Goal: Obtain resource: Obtain resource

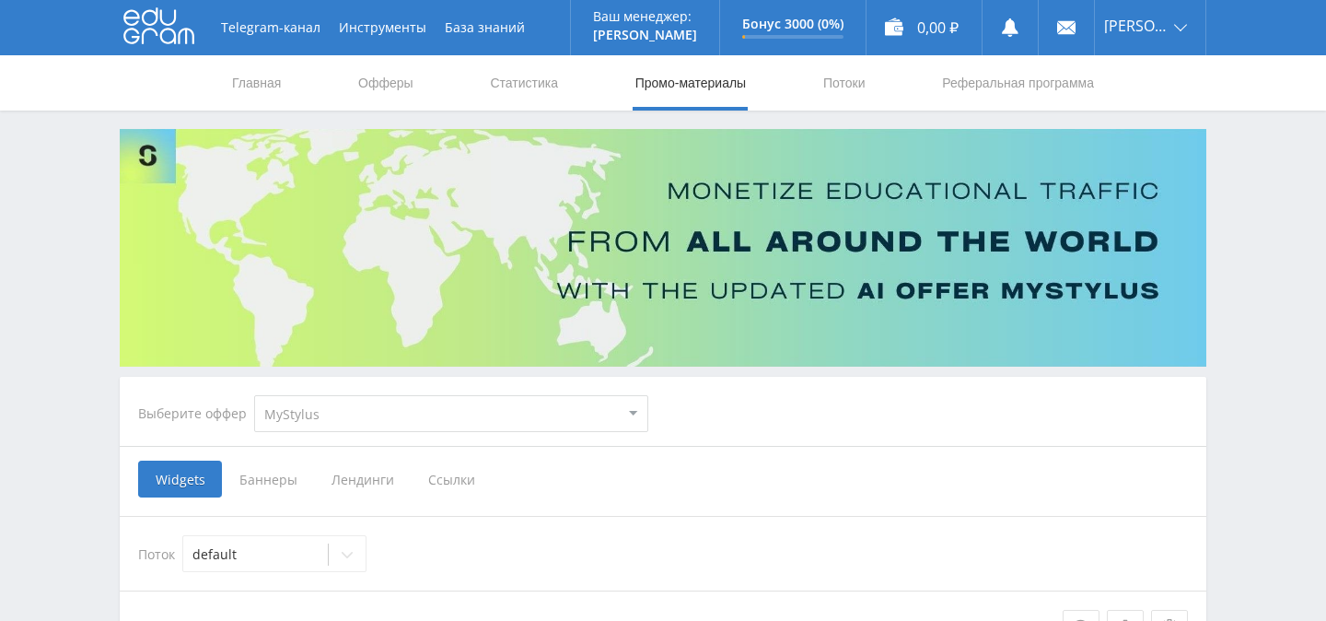
click at [272, 483] on span "Баннеры" at bounding box center [268, 478] width 92 height 37
click at [0, 0] on input "Баннеры" at bounding box center [0, 0] width 0 height 0
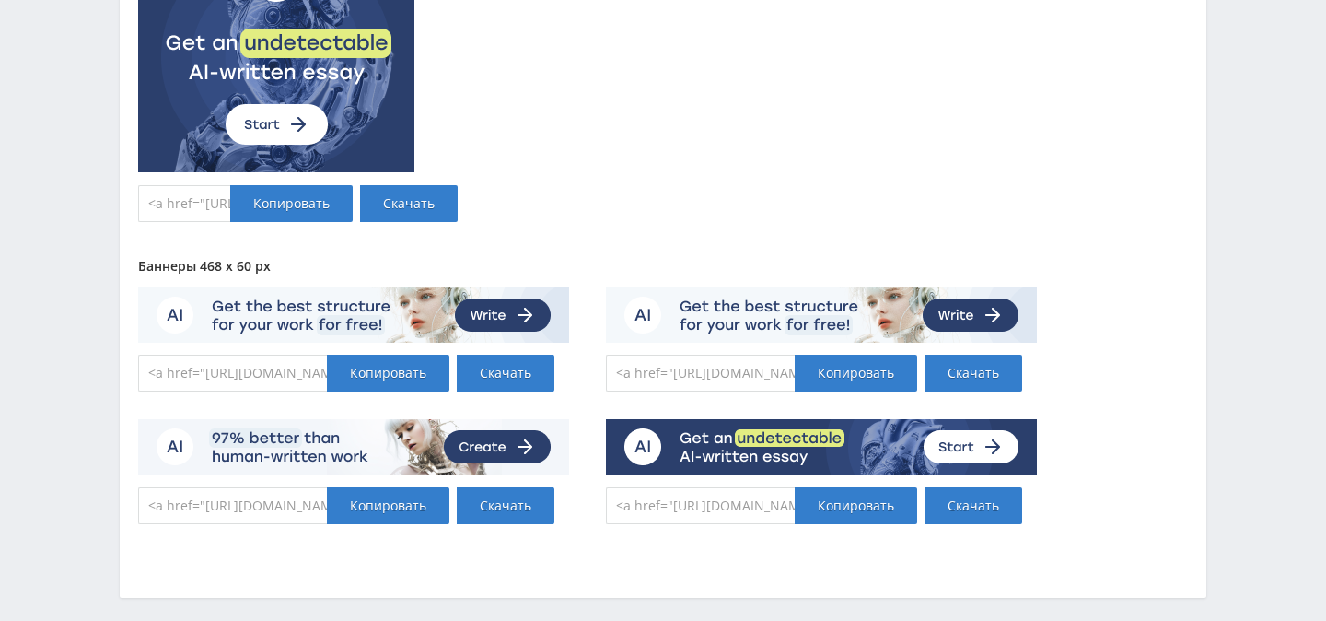
scroll to position [3376, 0]
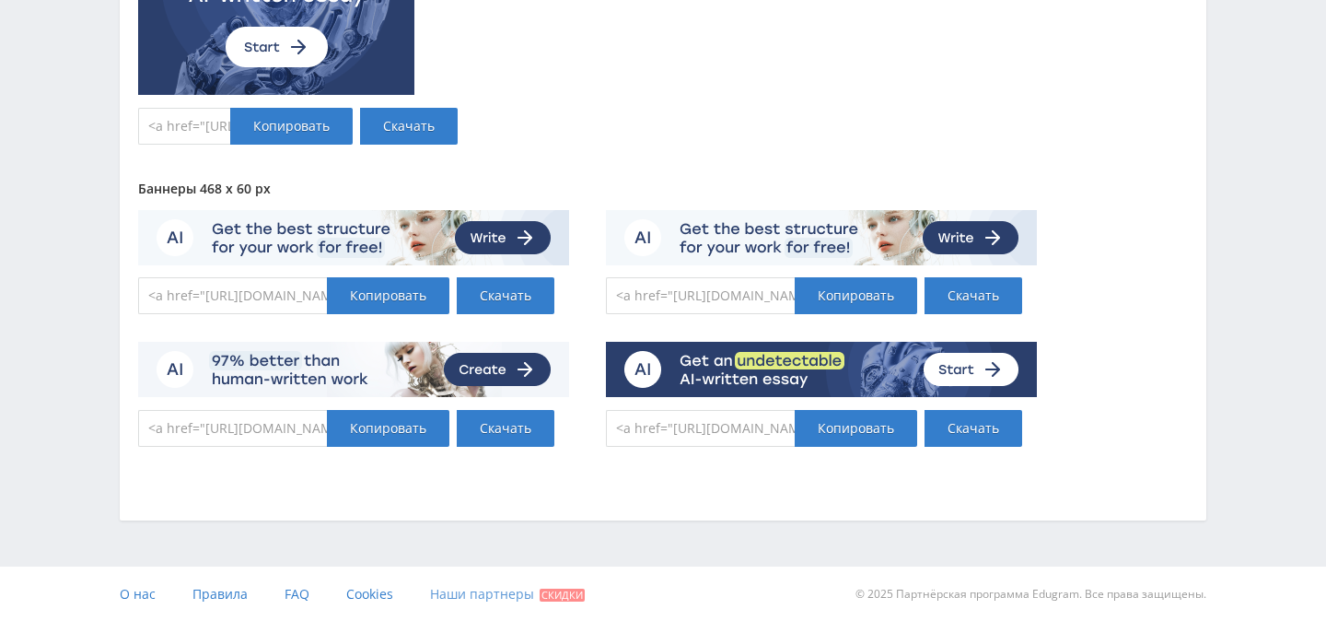
click at [484, 596] on span "Наши партнеры" at bounding box center [482, 593] width 104 height 17
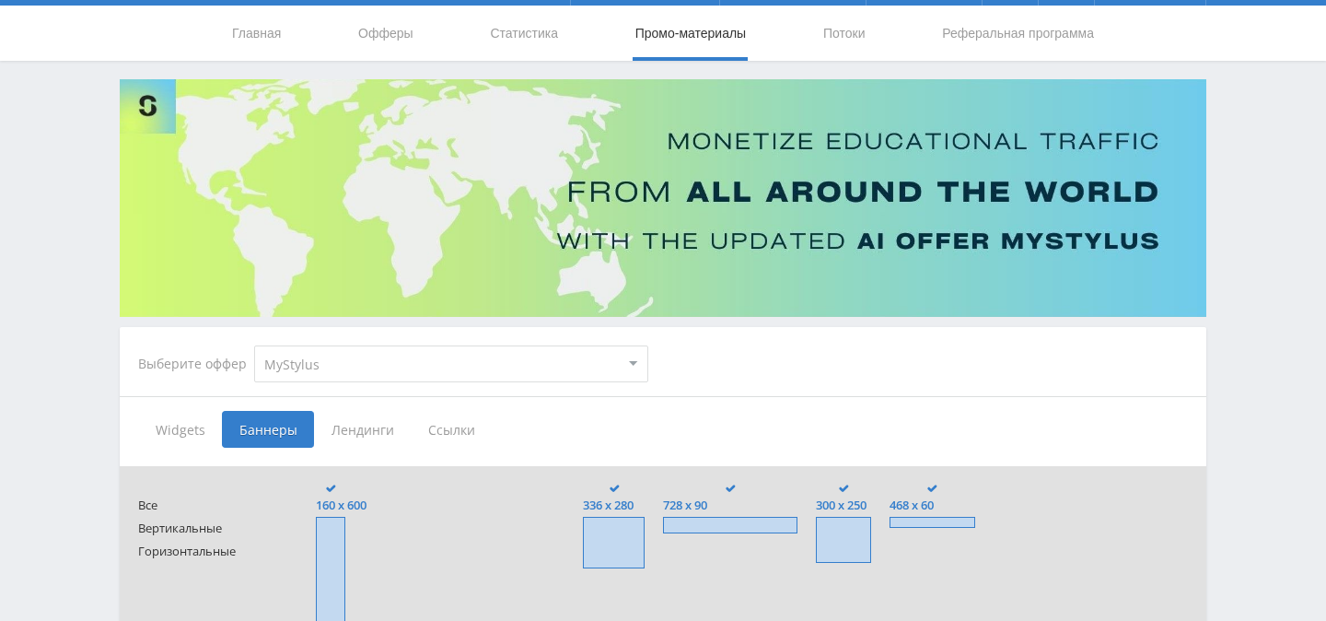
scroll to position [0, 0]
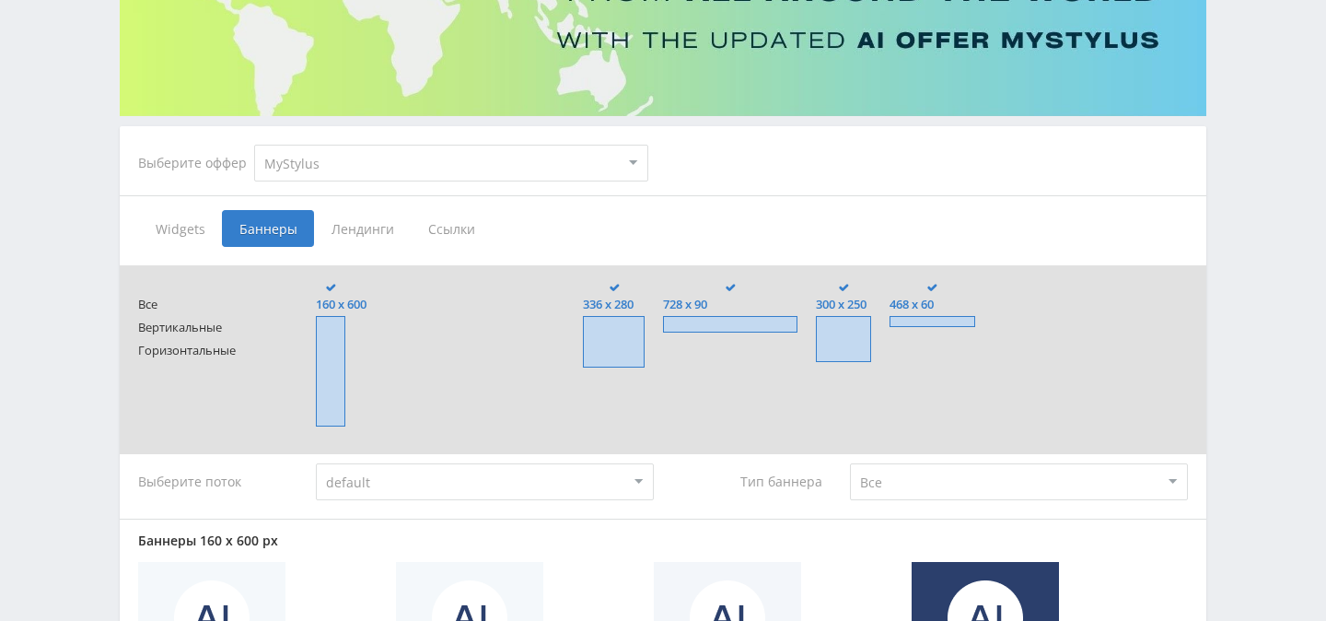
click at [358, 231] on span "Лендинги" at bounding box center [362, 228] width 97 height 37
click at [0, 0] on input "Лендинги" at bounding box center [0, 0] width 0 height 0
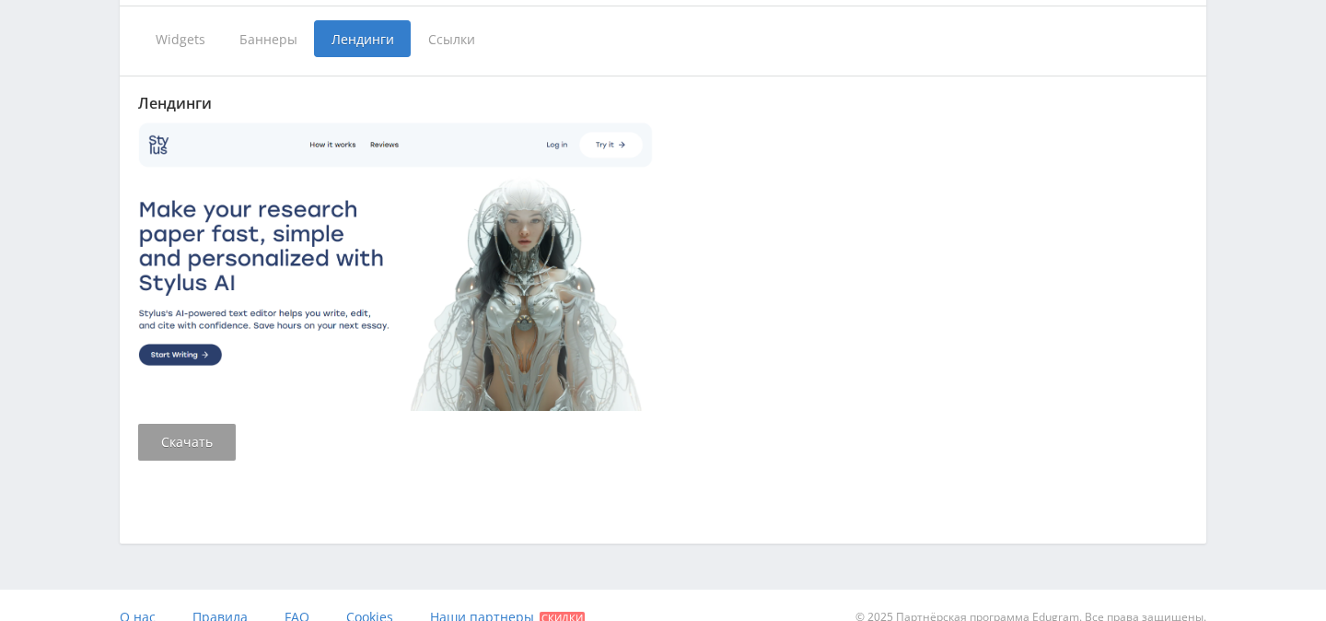
scroll to position [435, 0]
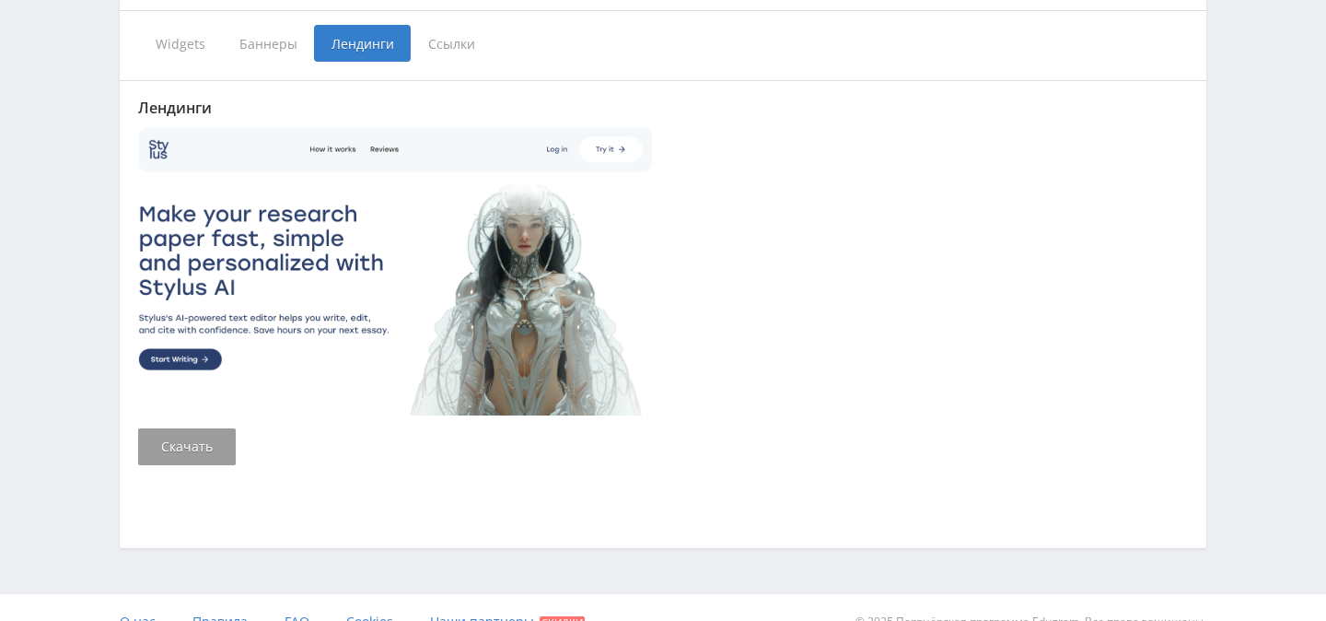
click at [451, 43] on span "Ссылки" at bounding box center [452, 43] width 82 height 37
click at [0, 0] on input "Ссылки" at bounding box center [0, 0] width 0 height 0
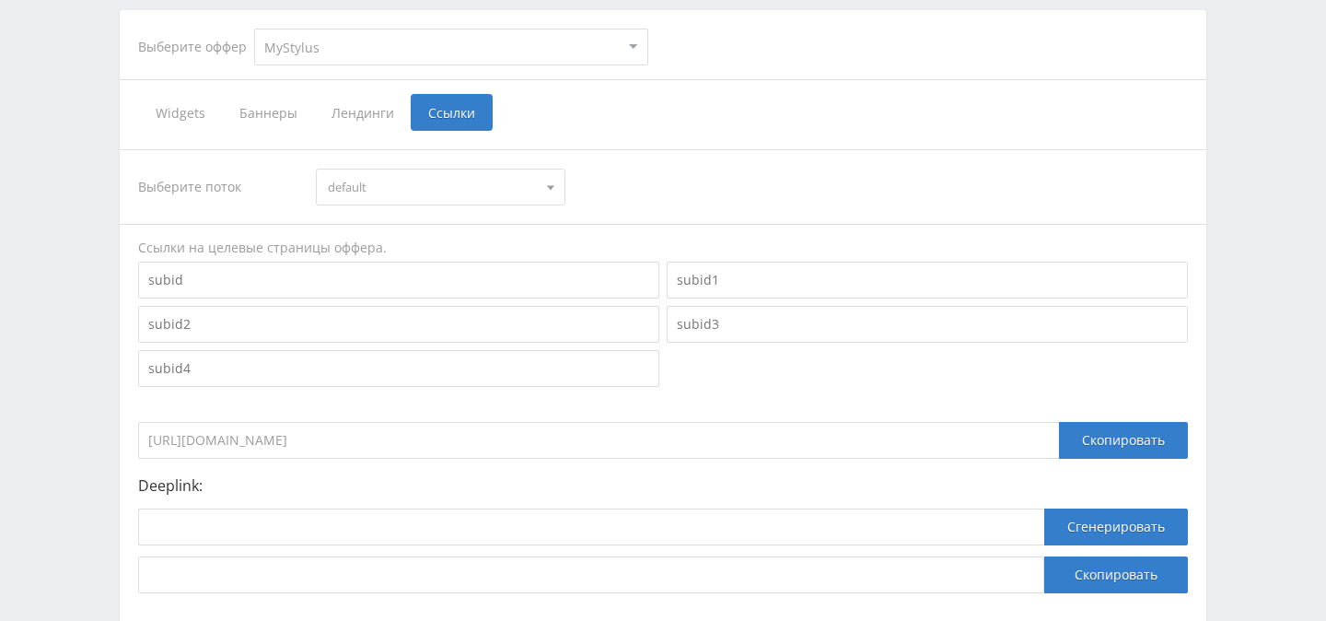
scroll to position [375, 0]
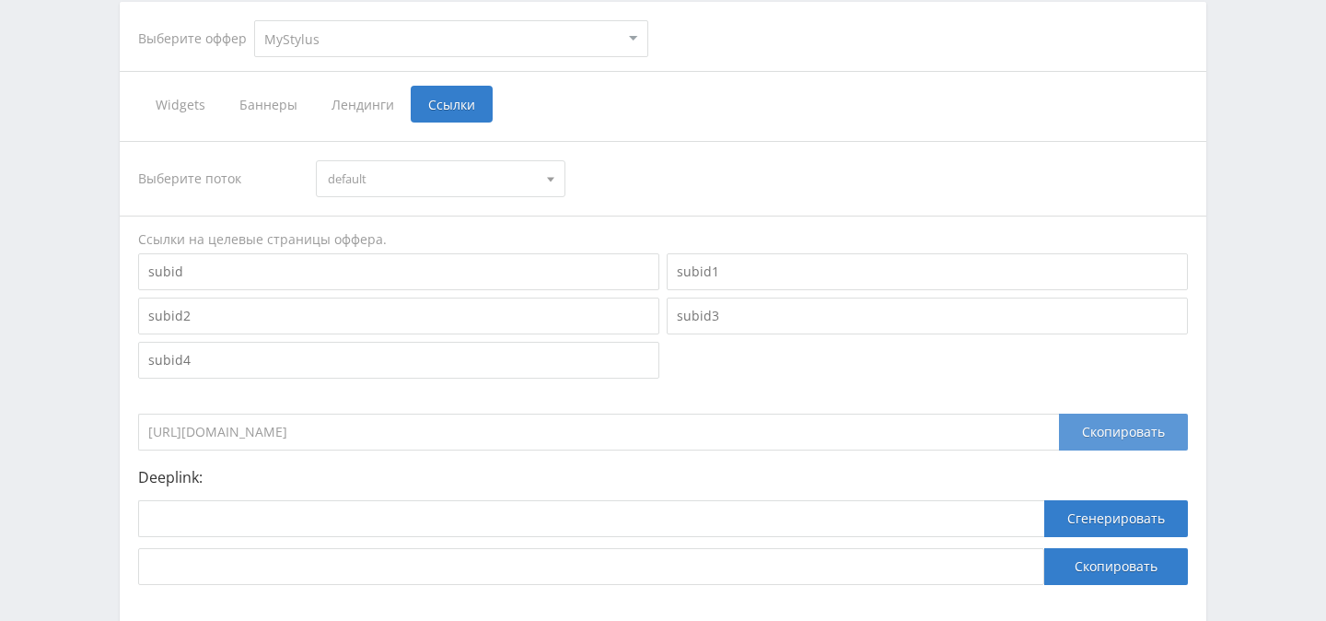
click at [1093, 427] on div "Скопировать" at bounding box center [1123, 431] width 129 height 37
click at [1123, 384] on div "Выберите поток default default Ссылки на целевые страницы оффера. https://edufo…" at bounding box center [663, 363] width 1050 height 444
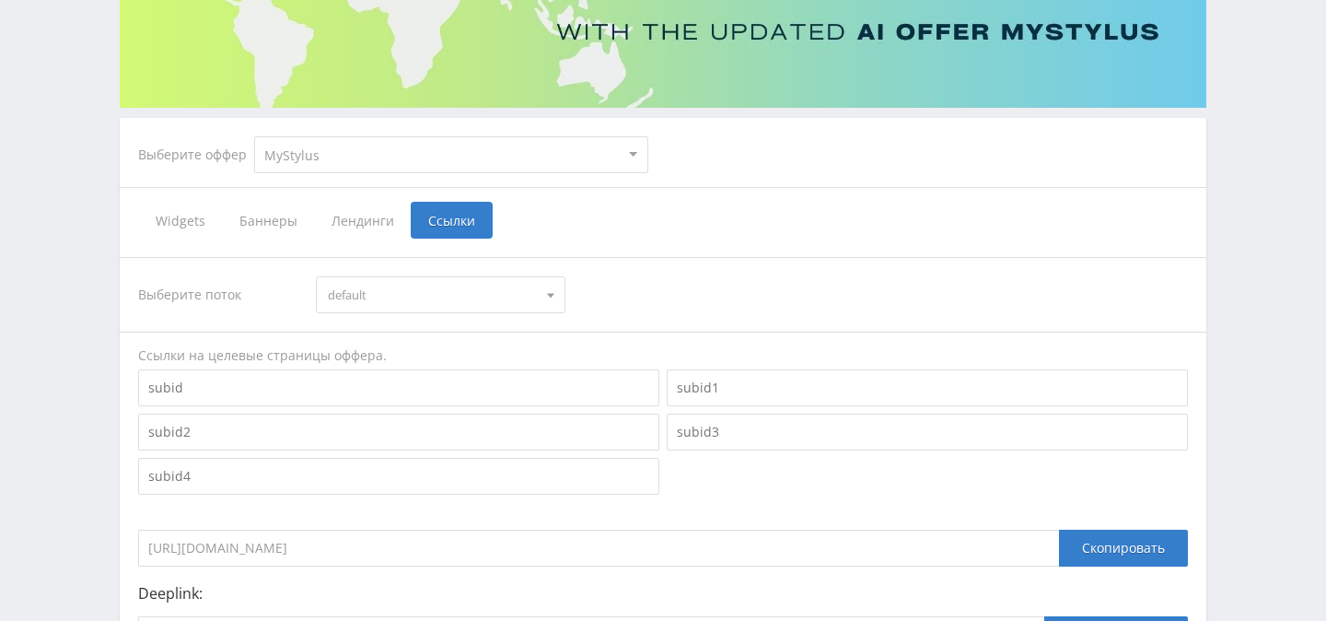
scroll to position [243, 0]
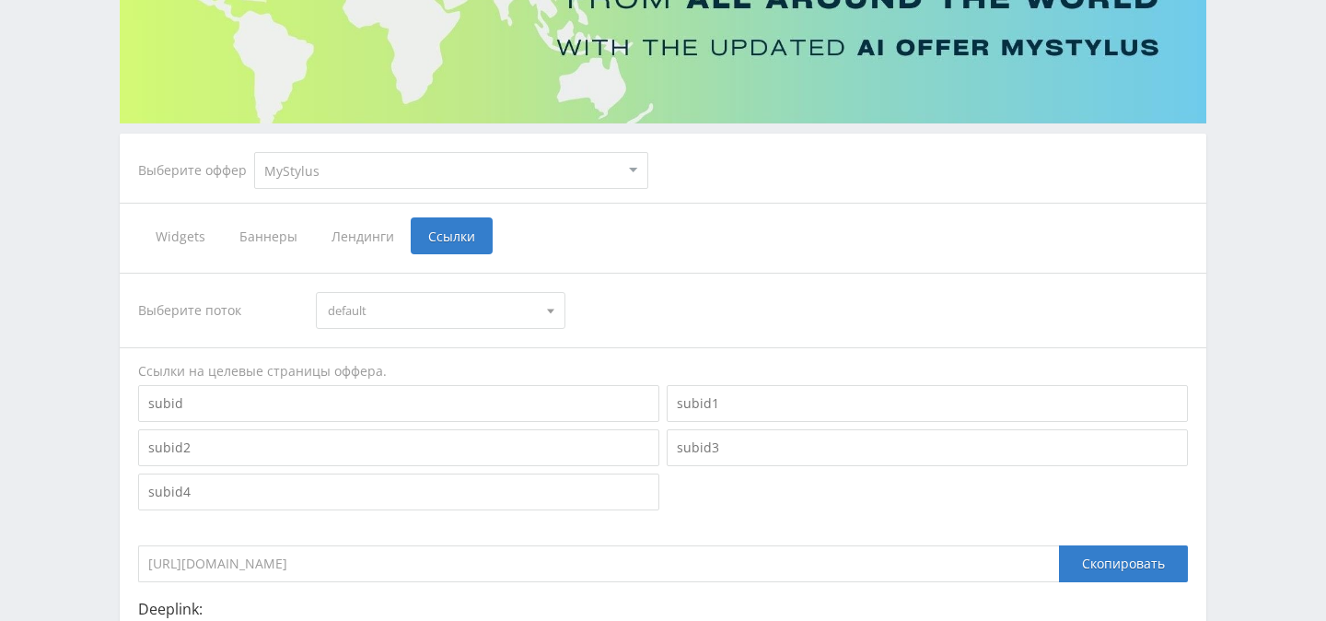
click at [335, 401] on input at bounding box center [398, 403] width 521 height 37
click at [339, 249] on span "Лендинги" at bounding box center [362, 235] width 97 height 37
click at [0, 0] on input "Лендинги" at bounding box center [0, 0] width 0 height 0
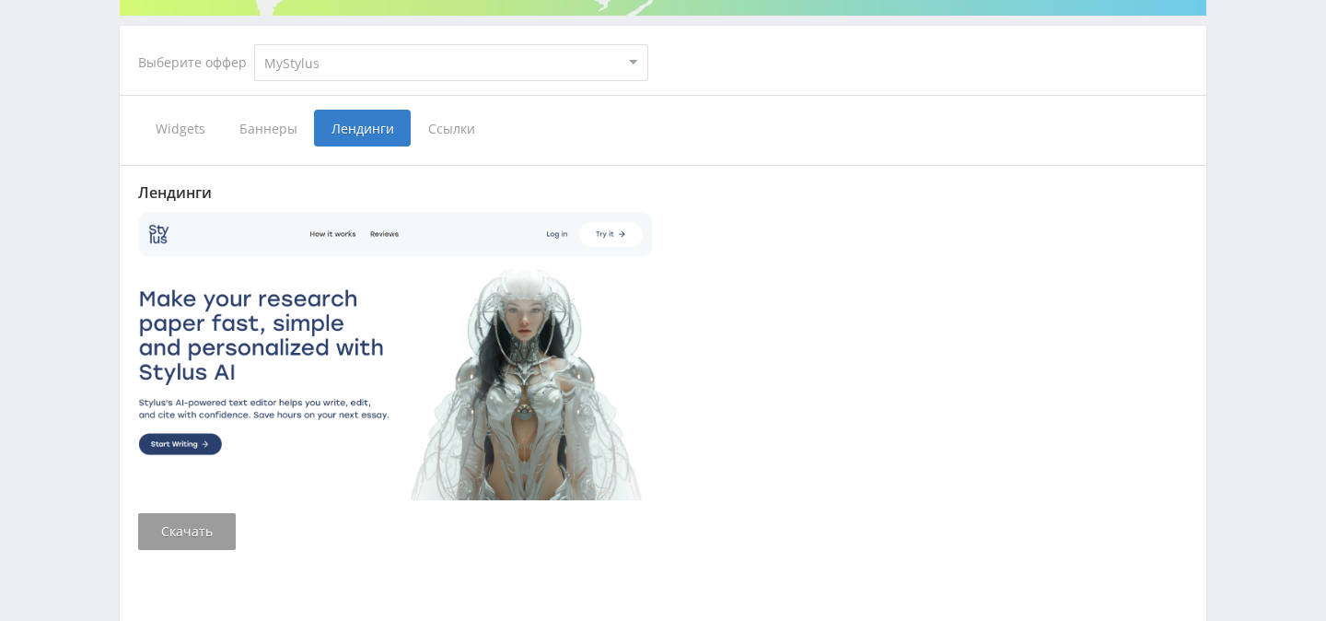
scroll to position [354, 0]
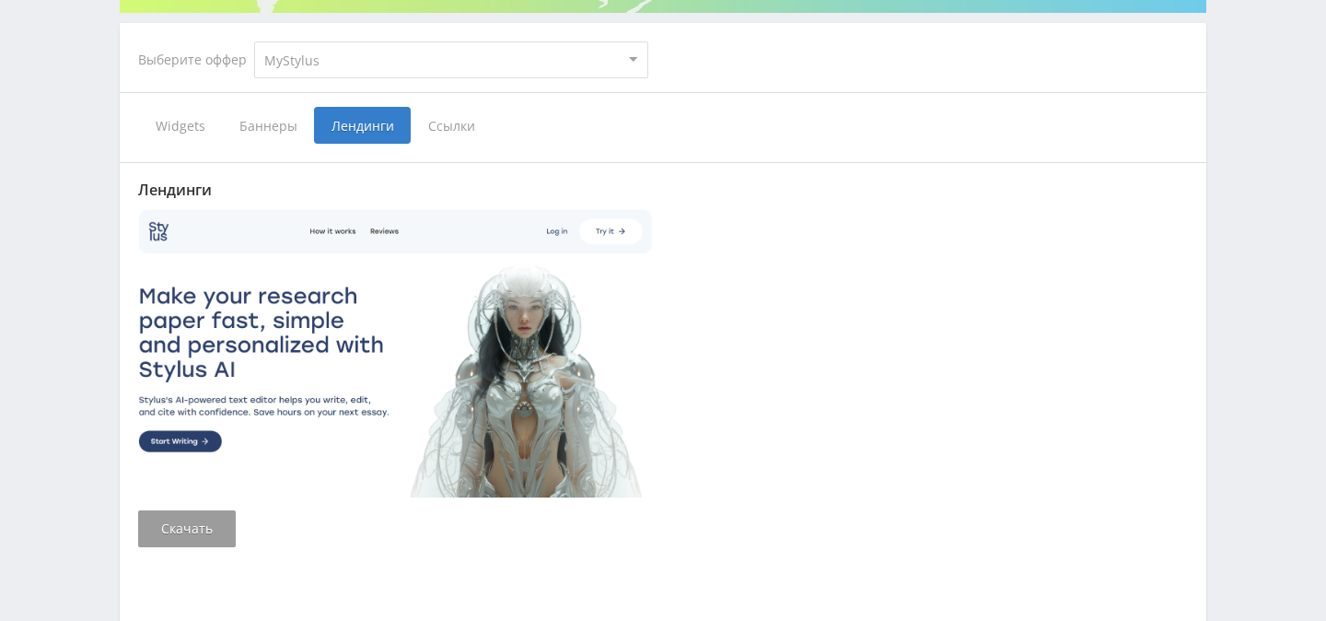
click at [175, 439] on img at bounding box center [396, 352] width 516 height 290
click at [423, 110] on span "Ссылки" at bounding box center [452, 125] width 82 height 37
click at [0, 0] on input "Ссылки" at bounding box center [0, 0] width 0 height 0
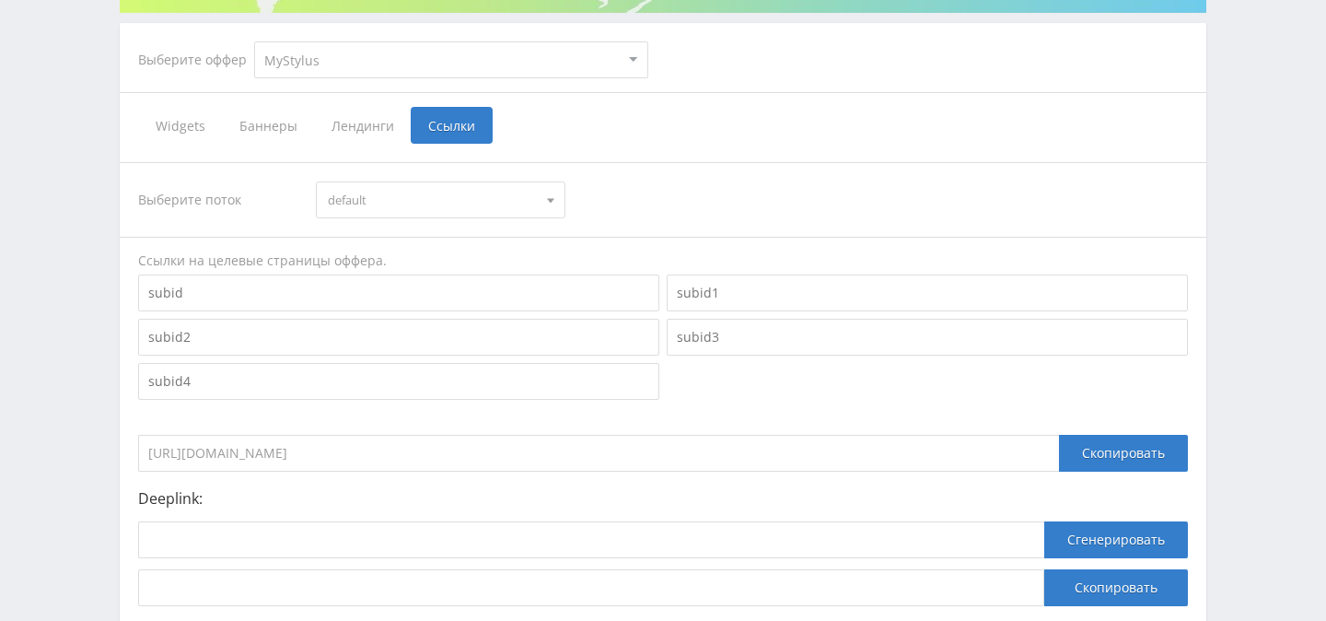
click at [268, 127] on span "Баннеры" at bounding box center [268, 125] width 92 height 37
click at [0, 0] on input "Баннеры" at bounding box center [0, 0] width 0 height 0
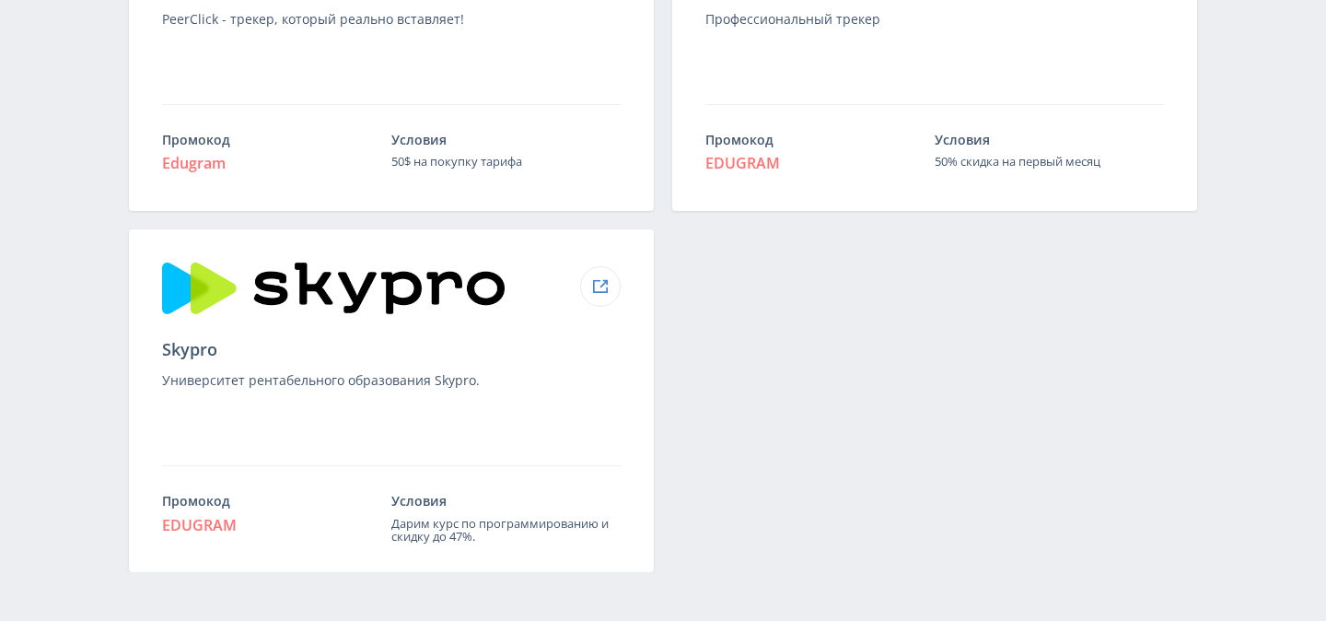
scroll to position [2122, 0]
